Goal: Transaction & Acquisition: Purchase product/service

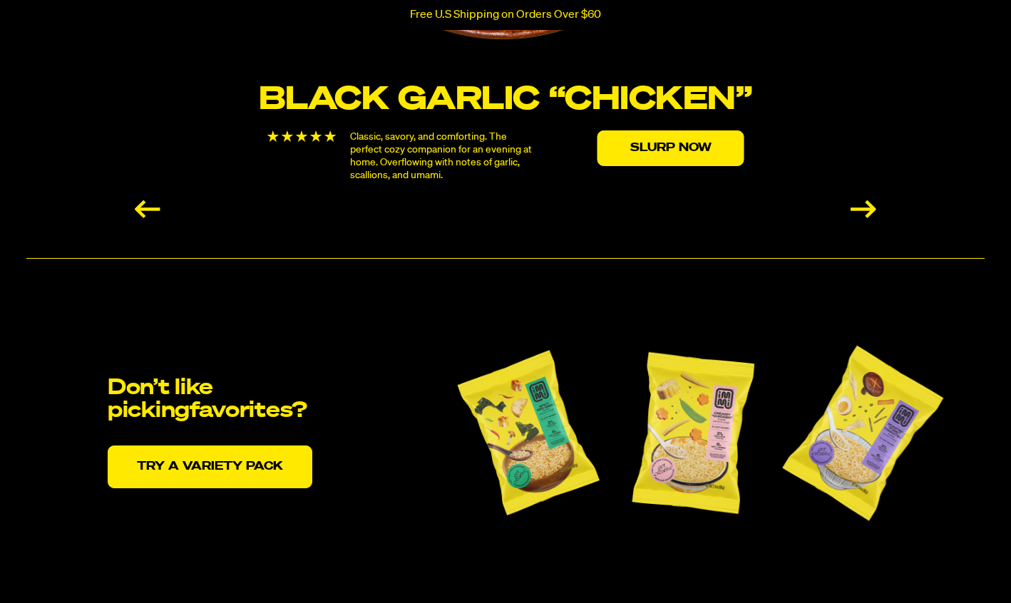
scroll to position [3095, 0]
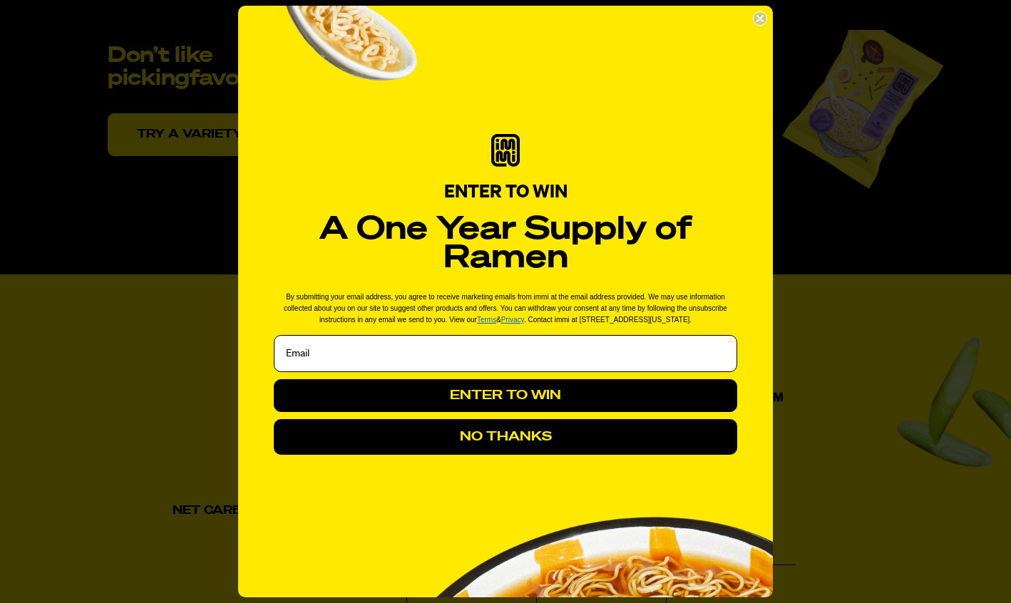
click at [759, 20] on circle "Close dialog" at bounding box center [760, 19] width 14 height 14
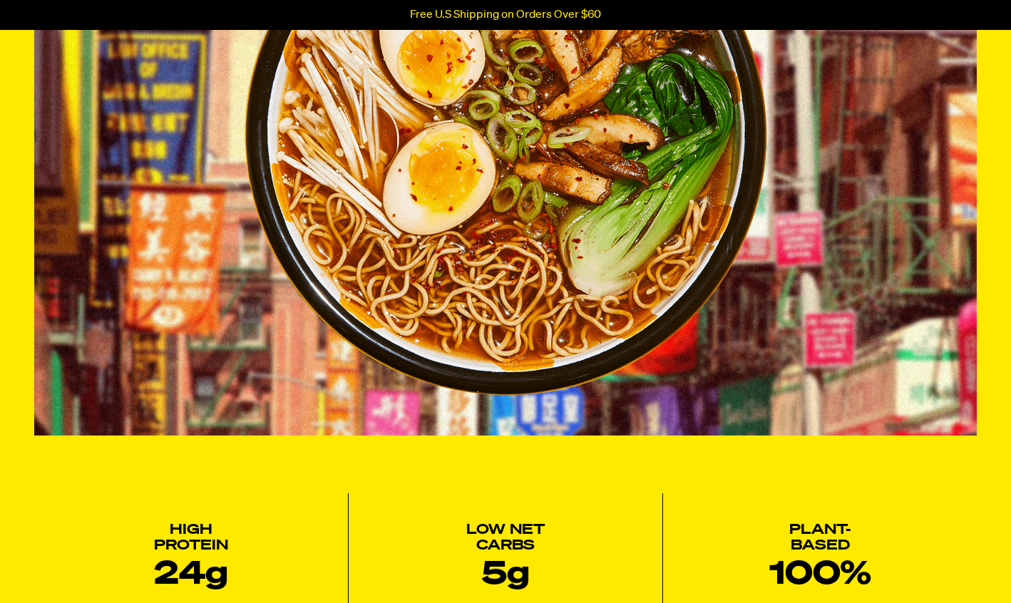
scroll to position [0, 0]
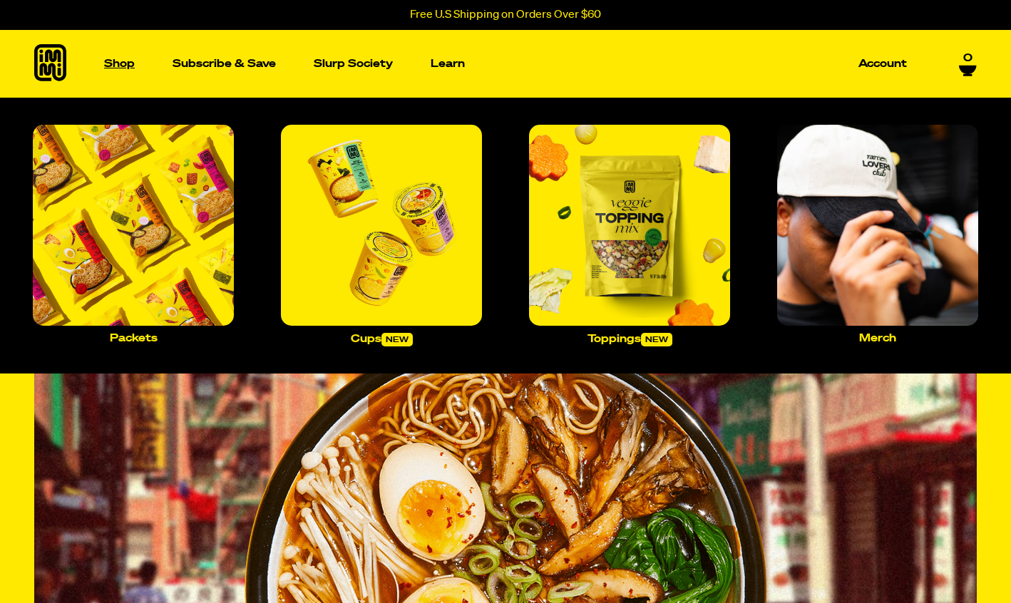
click at [113, 58] on p "Shop" at bounding box center [119, 63] width 31 height 11
click at [363, 227] on img "Main navigation" at bounding box center [381, 225] width 201 height 201
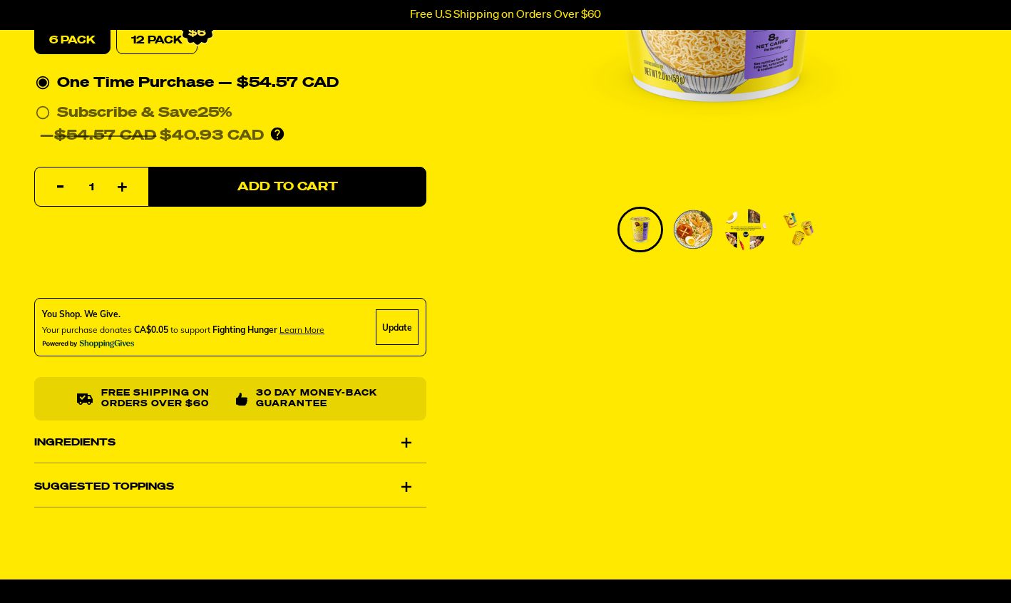
scroll to position [465, 0]
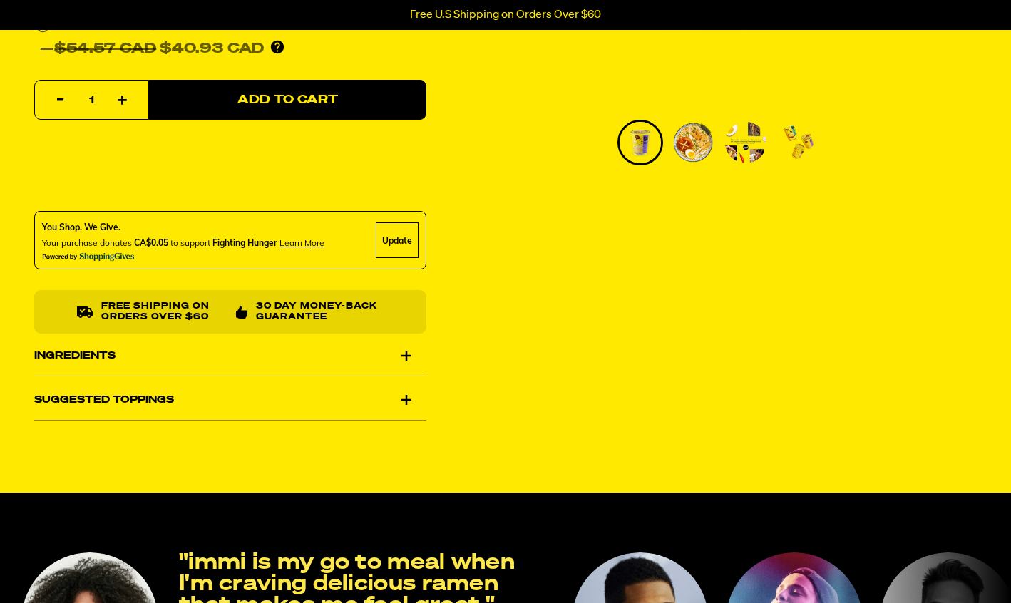
click at [404, 355] on div "Ingredients" at bounding box center [230, 356] width 392 height 40
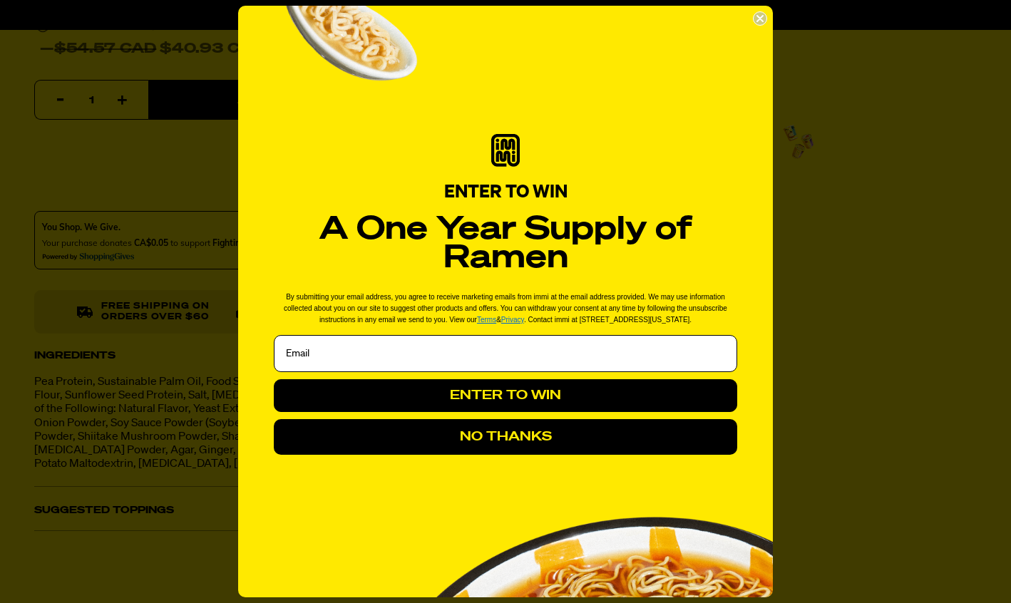
click at [763, 16] on circle "Close dialog" at bounding box center [760, 19] width 14 height 14
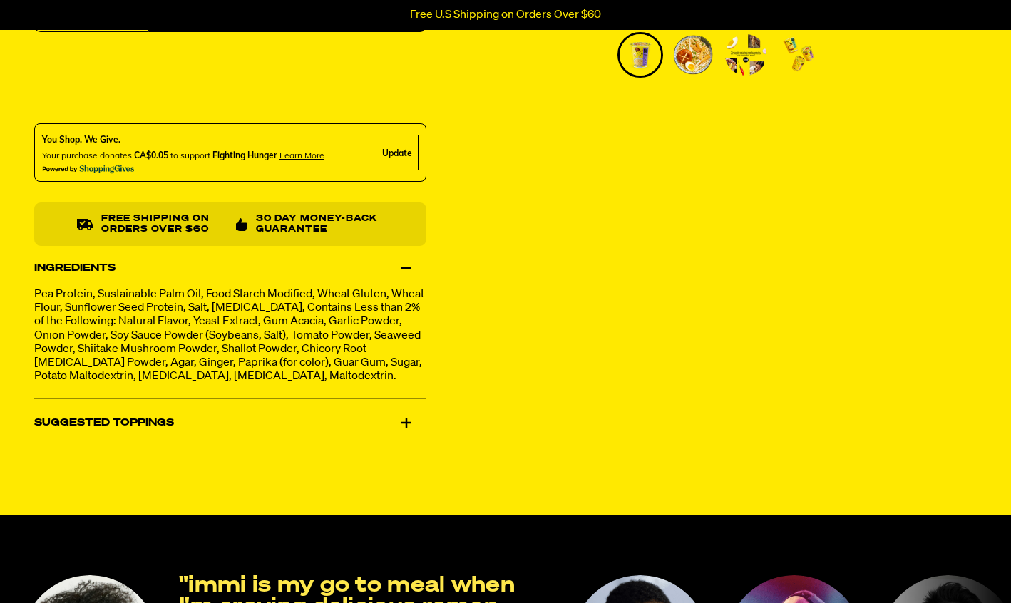
scroll to position [562, 0]
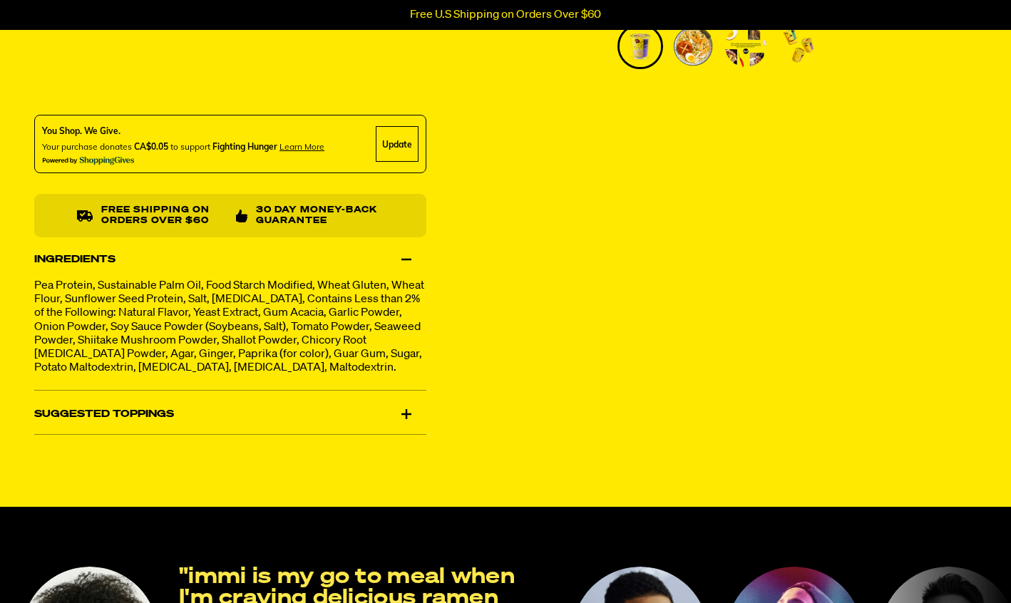
click at [400, 432] on div "Suggested Toppings" at bounding box center [230, 414] width 392 height 40
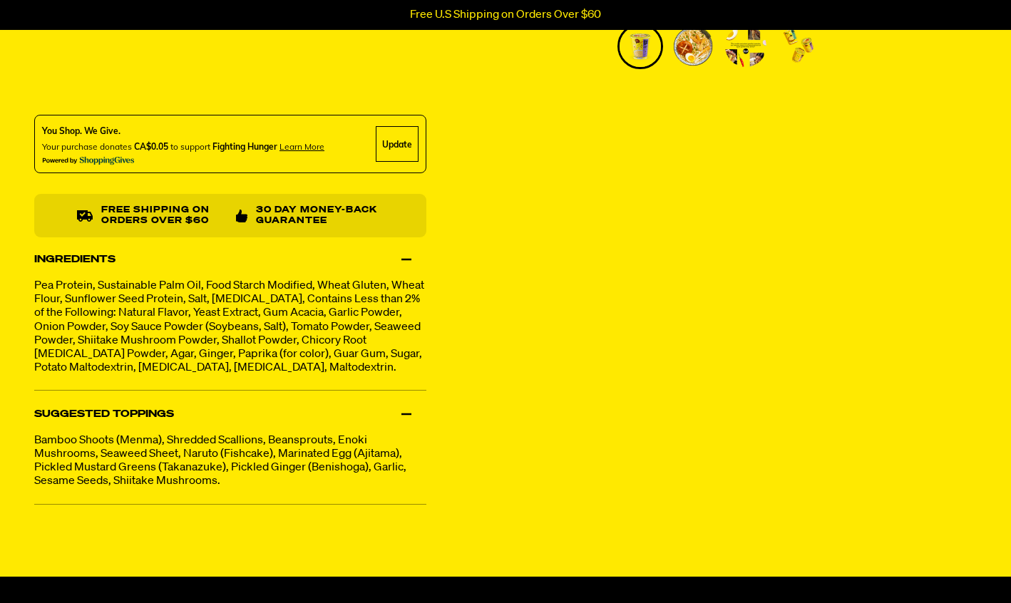
click at [411, 430] on div "Suggested Toppings" at bounding box center [230, 414] width 392 height 40
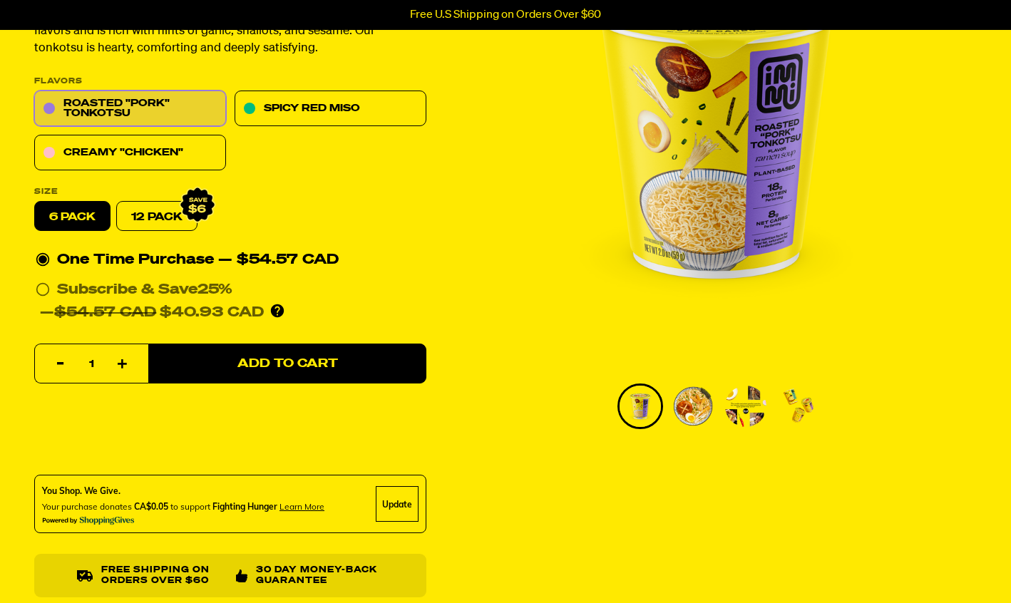
scroll to position [0, 0]
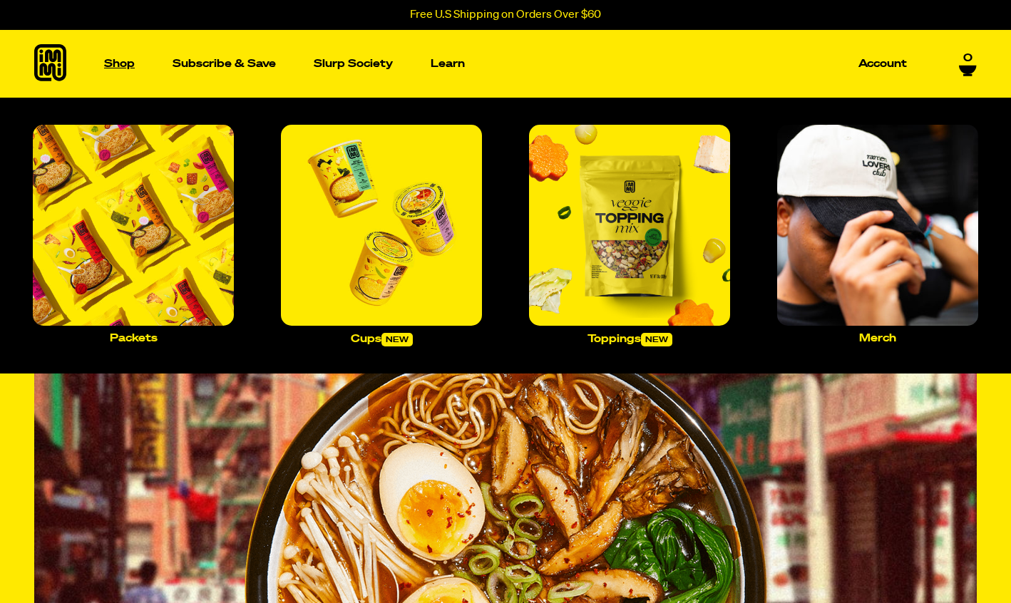
click at [116, 66] on p "Shop" at bounding box center [119, 63] width 31 height 11
click at [420, 190] on img "Main navigation" at bounding box center [381, 225] width 201 height 201
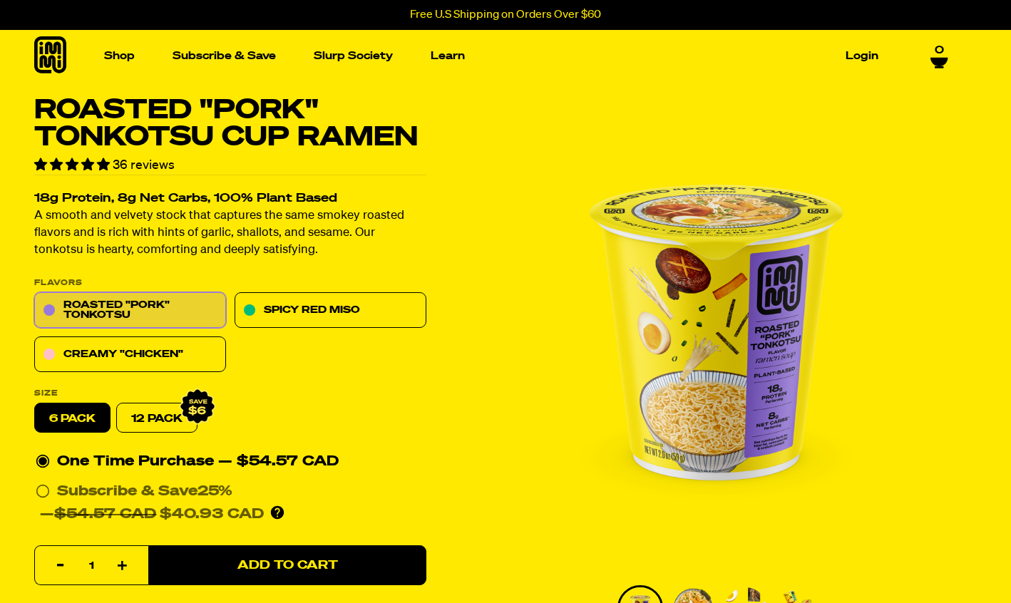
click at [357, 331] on div "Roasted "Pork" Tonkotsu Spicy Red Miso Creamy "Chicken"" at bounding box center [230, 333] width 392 height 80
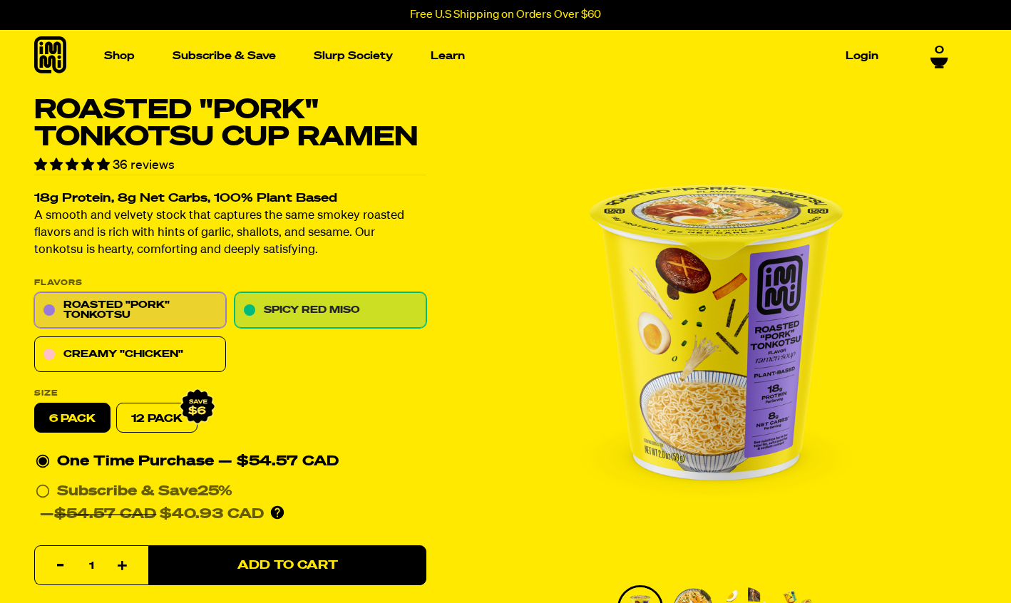
click at [368, 314] on link "Spicy Red Miso" at bounding box center [330, 311] width 192 height 36
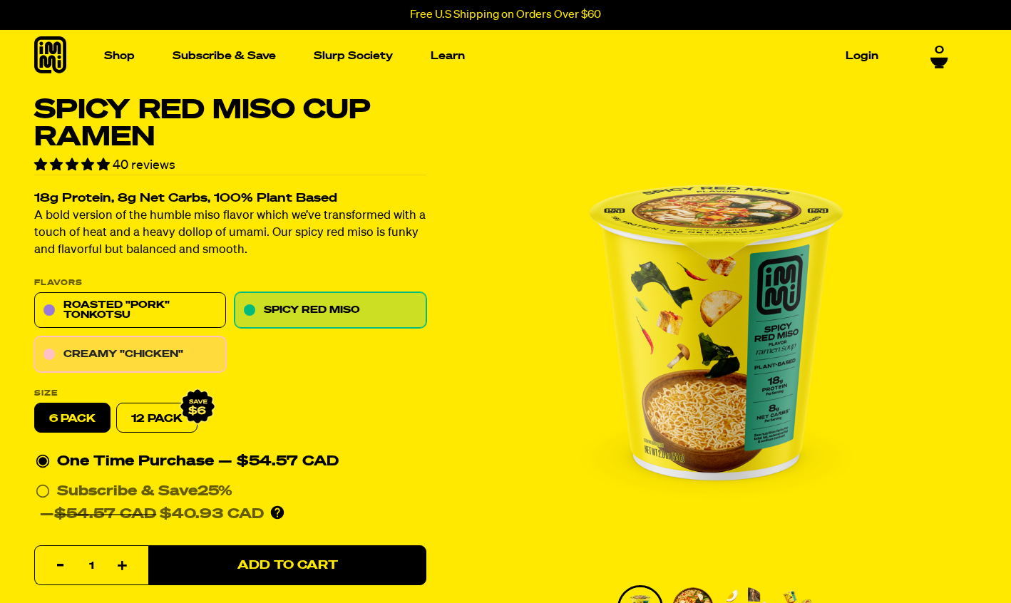
click at [126, 348] on link "Creamy "Chicken"" at bounding box center [130, 355] width 192 height 36
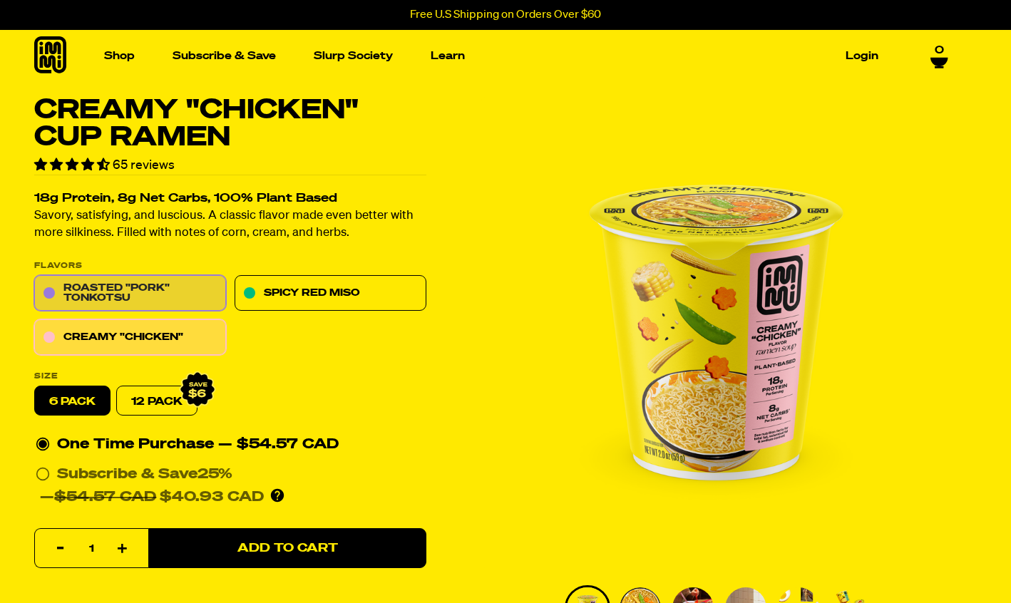
click at [152, 294] on link "Roasted "Pork" Tonkotsu" at bounding box center [130, 294] width 192 height 36
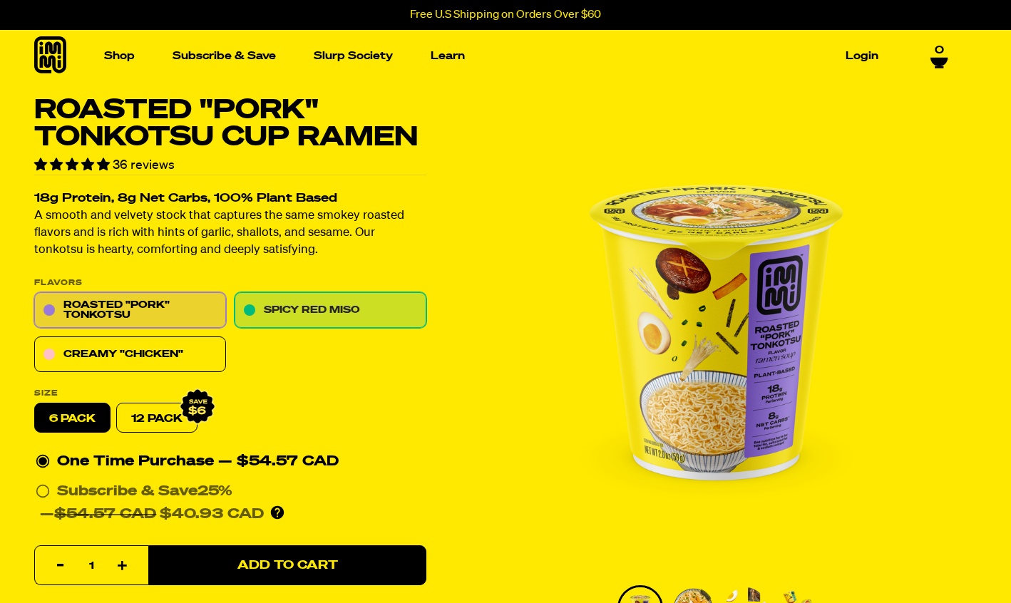
click at [319, 324] on link "Spicy Red Miso" at bounding box center [330, 311] width 192 height 36
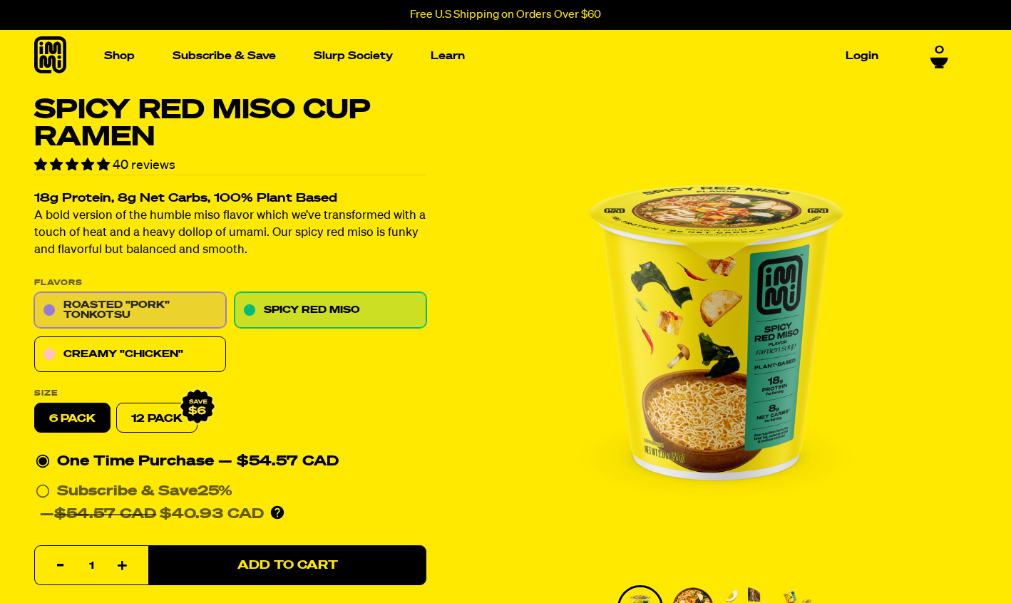
click at [135, 320] on link "Roasted "Pork" Tonkotsu" at bounding box center [130, 311] width 192 height 36
